Goal: Navigation & Orientation: Find specific page/section

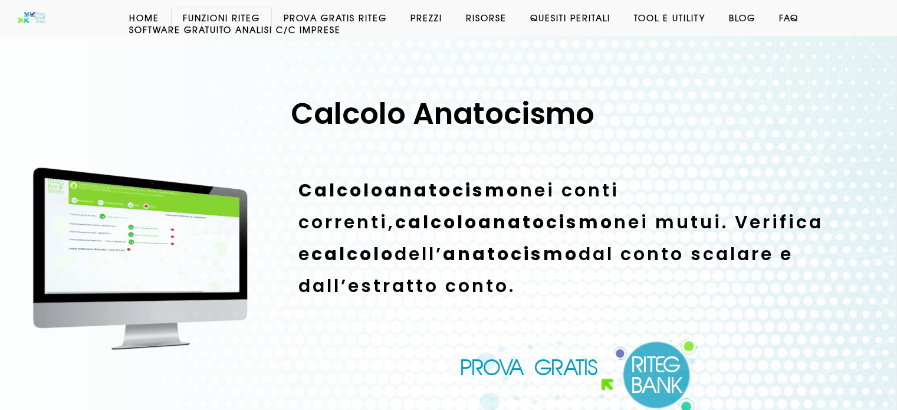
click at [424, 16] on link "Prezzi" at bounding box center [426, 18] width 55 height 12
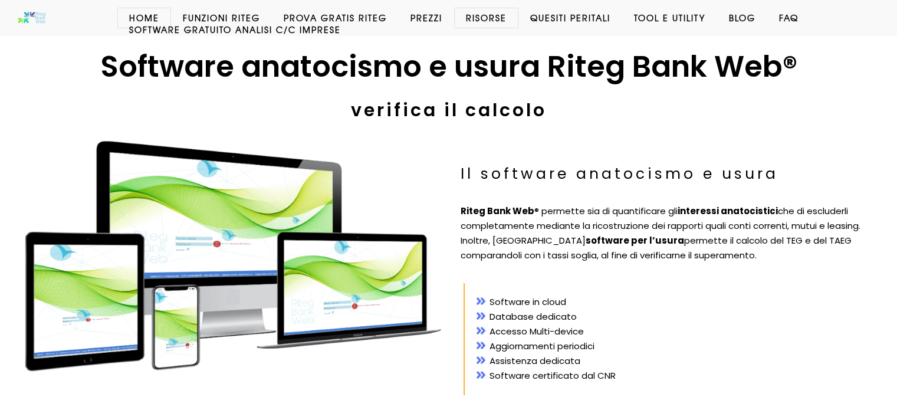
click at [424, 19] on link "Prezzi" at bounding box center [426, 18] width 55 height 12
